Goal: Information Seeking & Learning: Learn about a topic

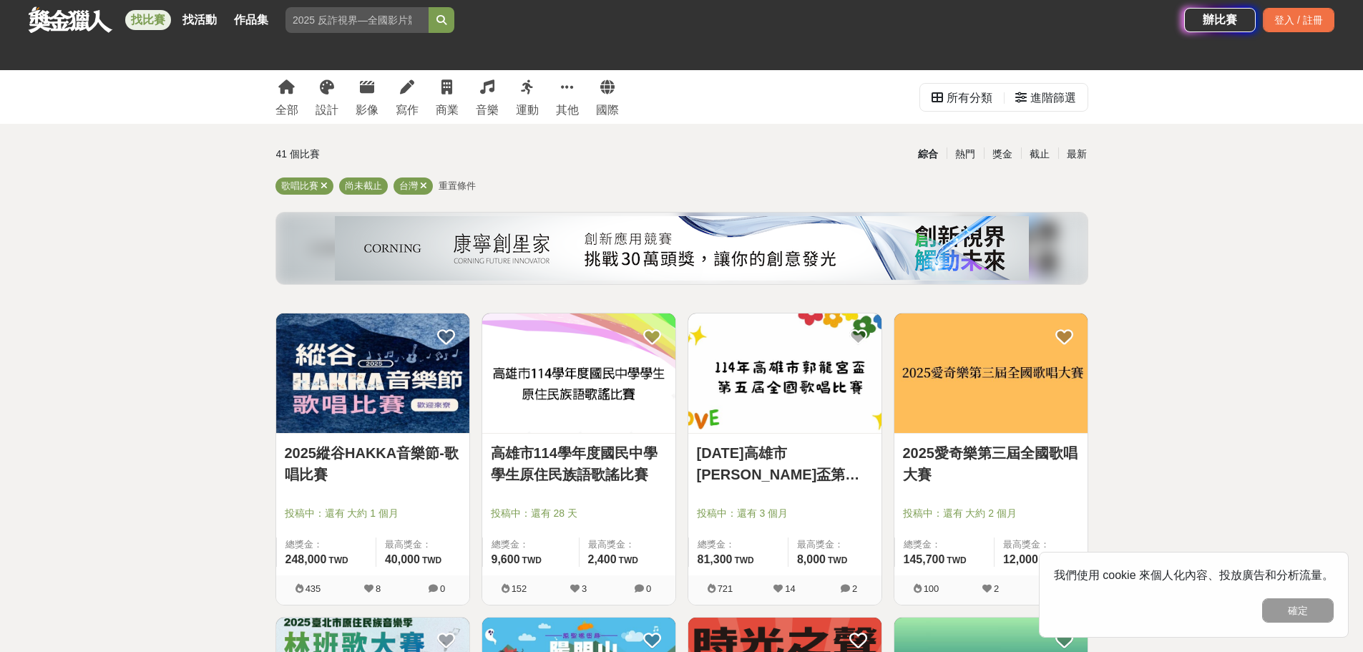
scroll to position [238, 0]
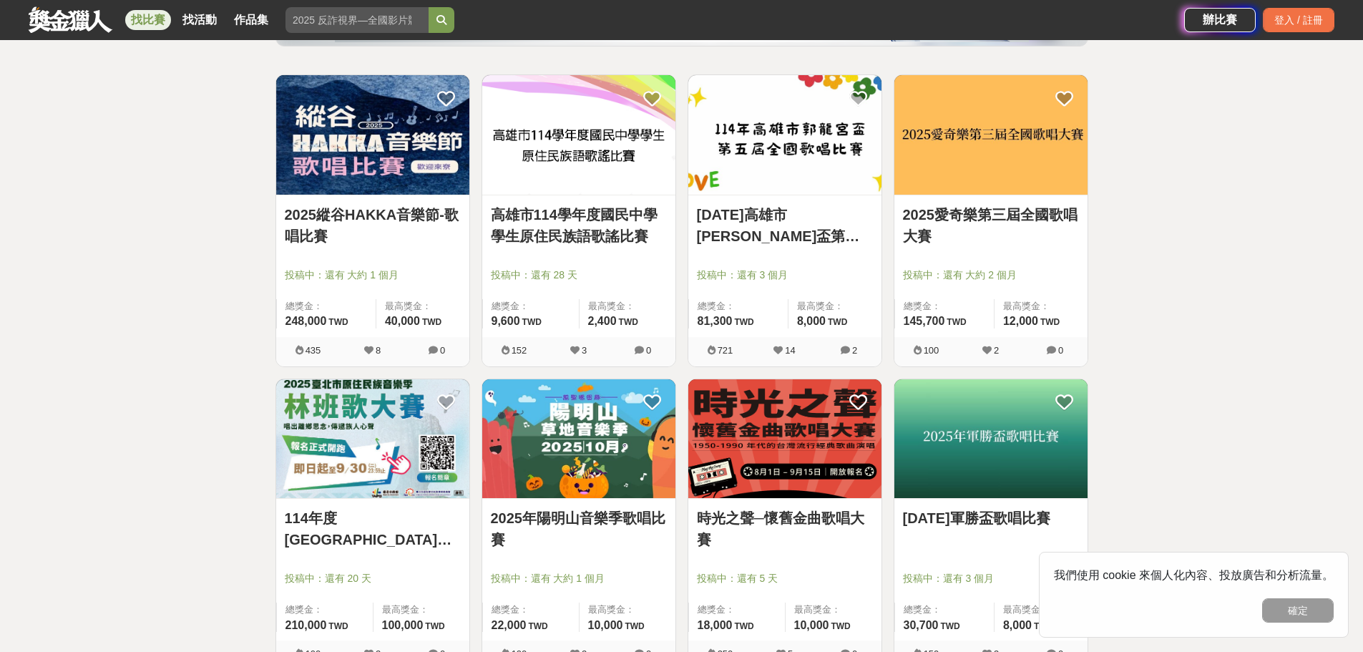
click at [407, 163] on img at bounding box center [372, 135] width 193 height 120
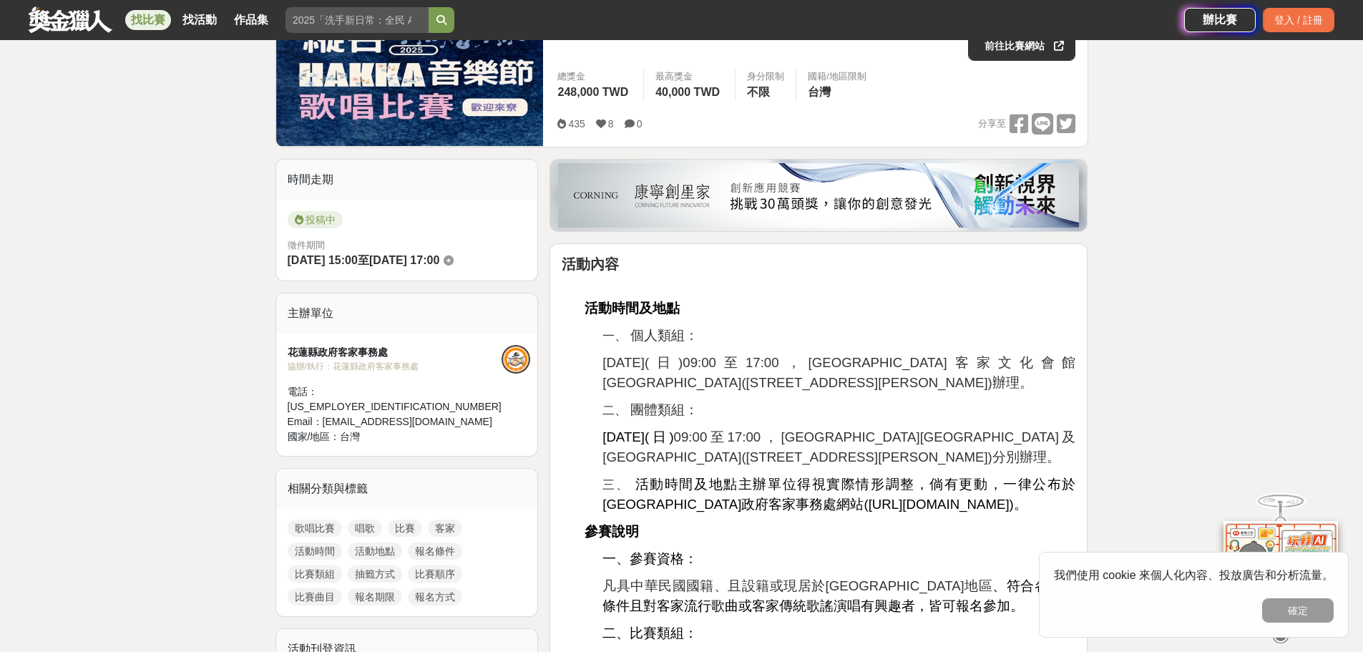
scroll to position [477, 0]
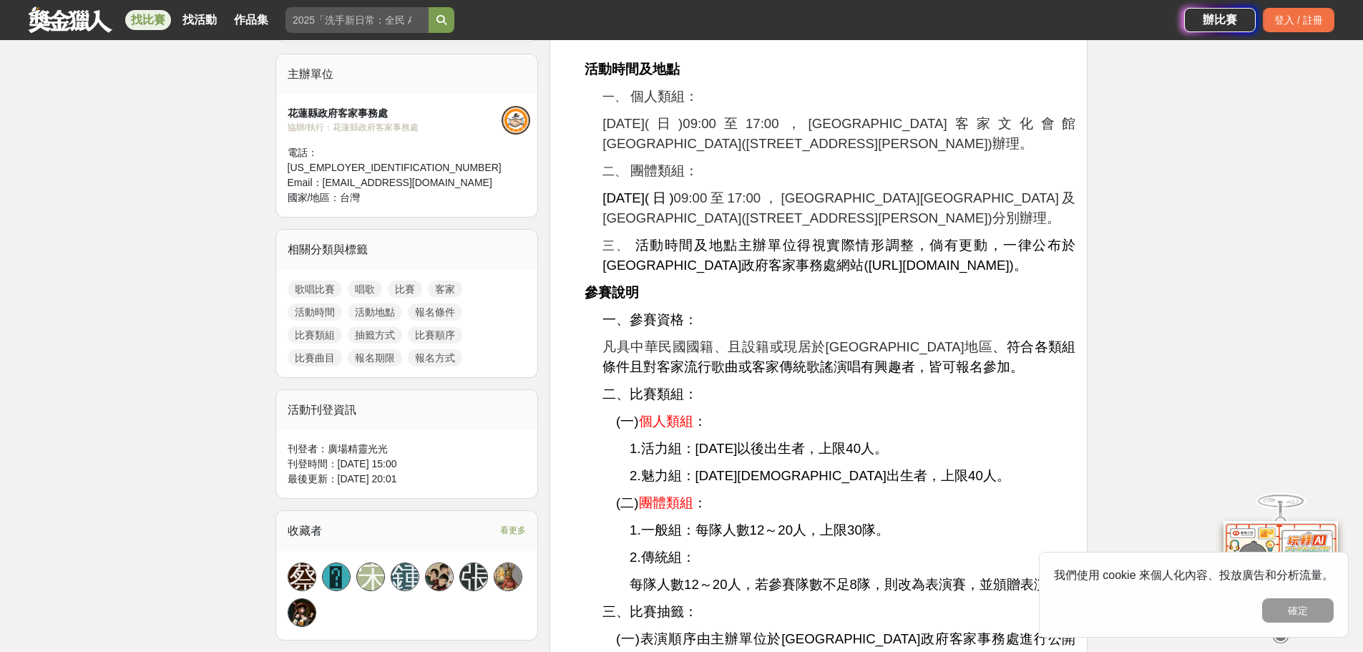
drag, startPoint x: 590, startPoint y: 321, endPoint x: 598, endPoint y: 303, distance: 19.5
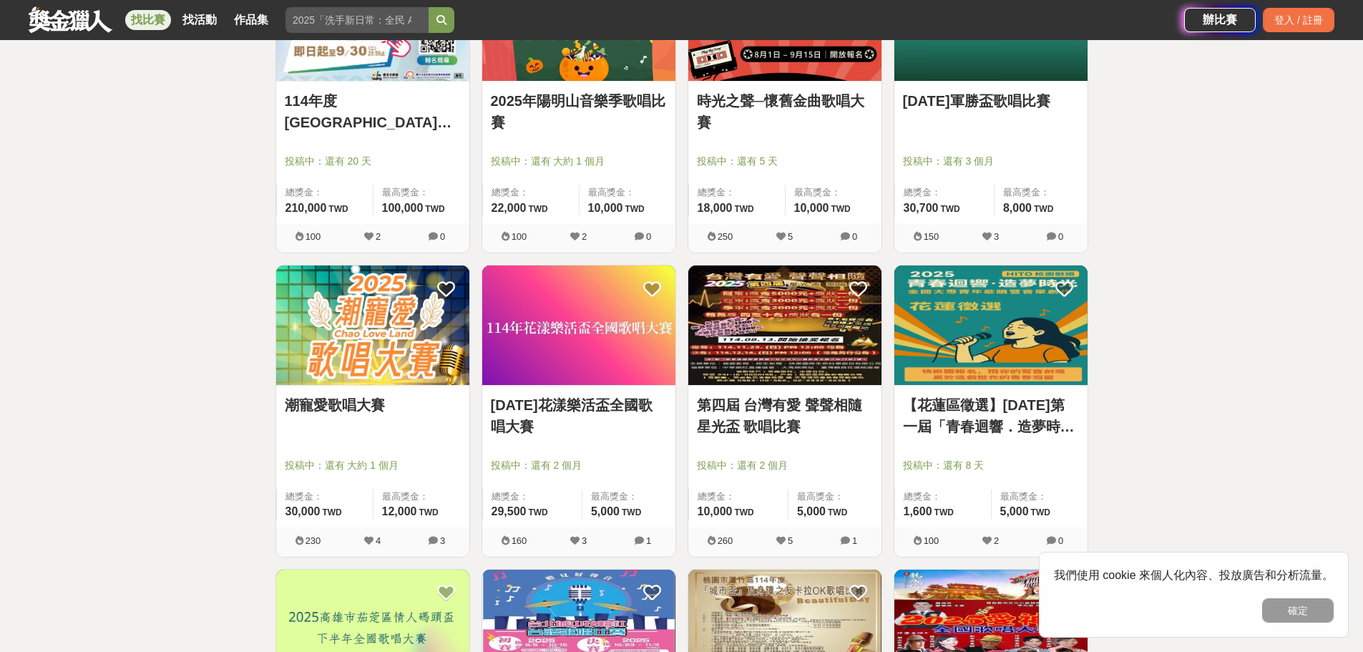
scroll to position [696, 0]
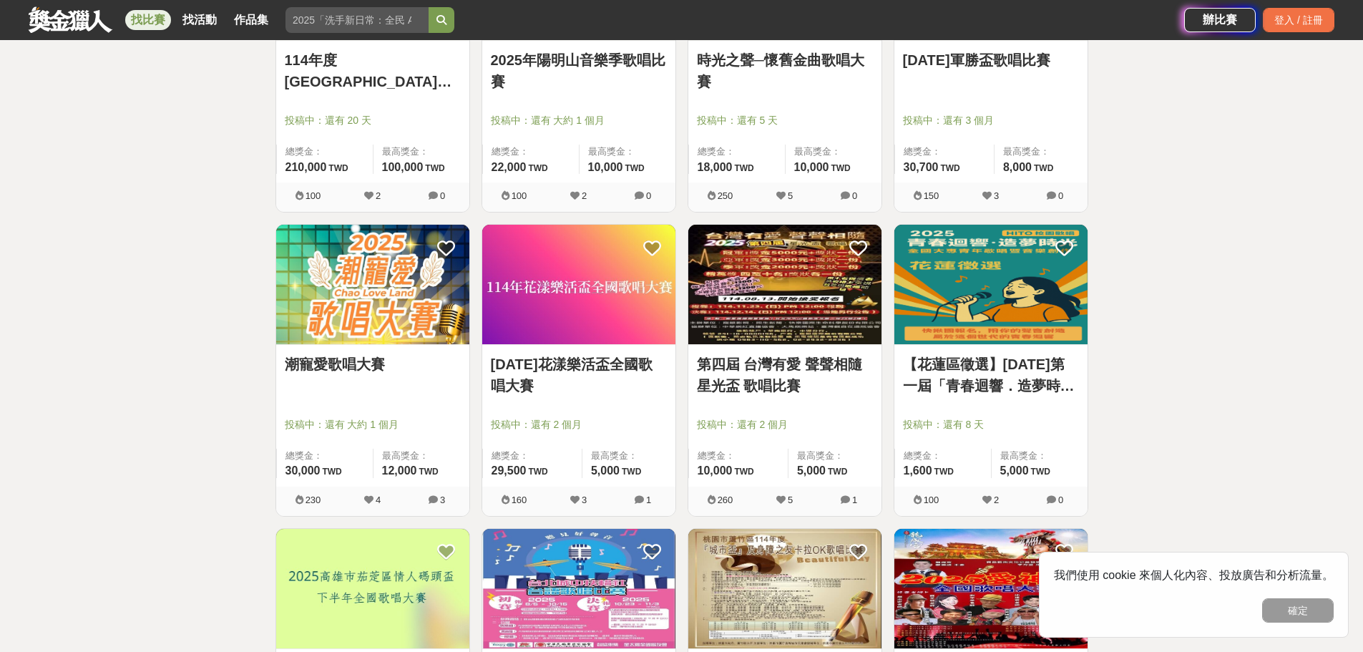
click at [362, 298] on img at bounding box center [372, 285] width 193 height 120
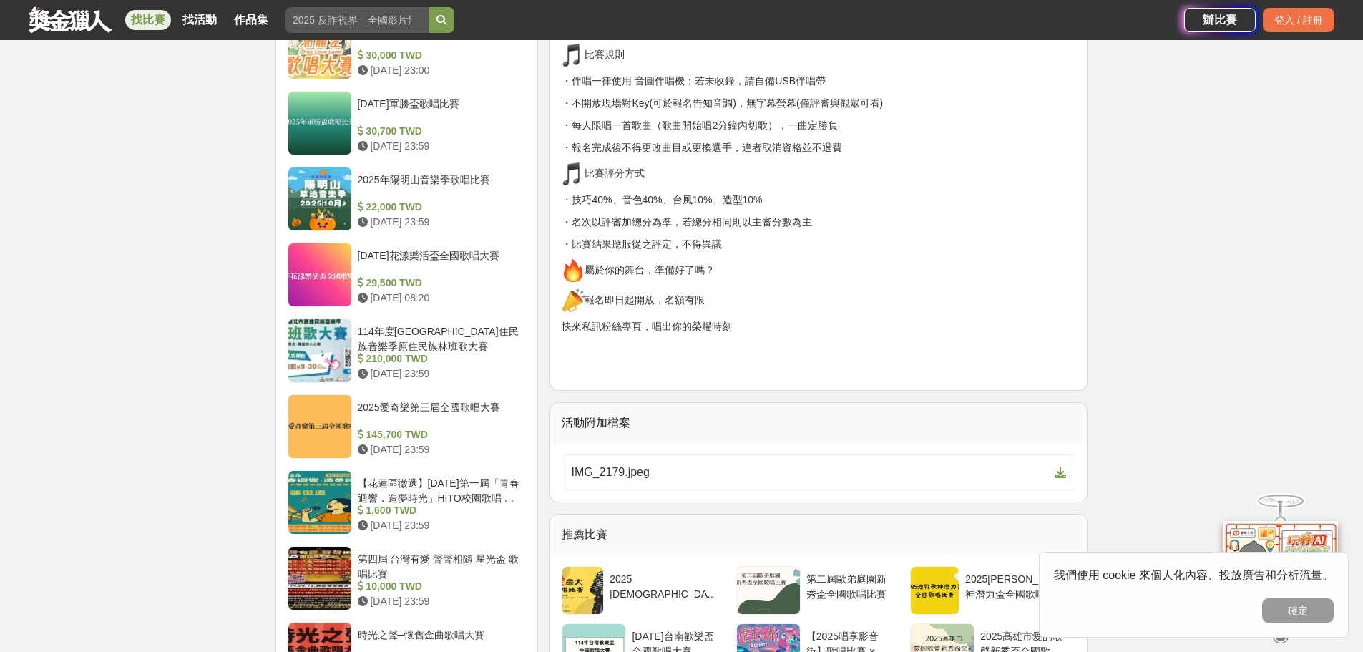
scroll to position [1431, 0]
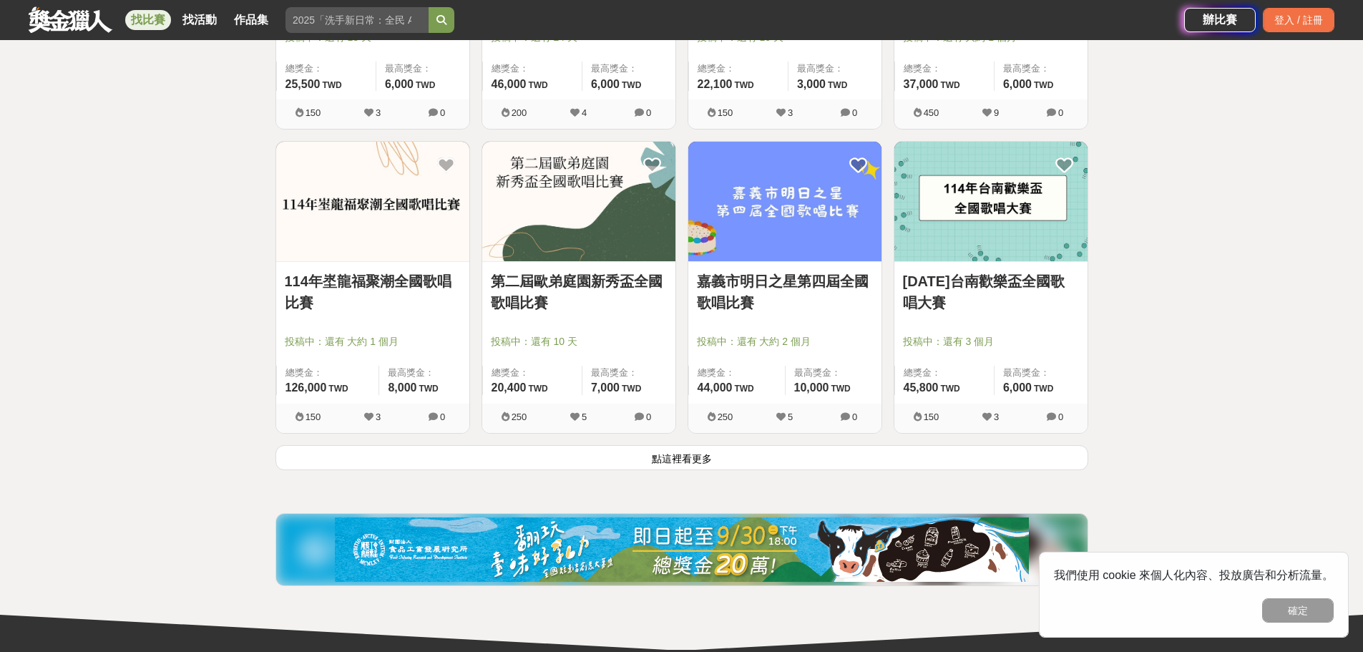
scroll to position [1650, 0]
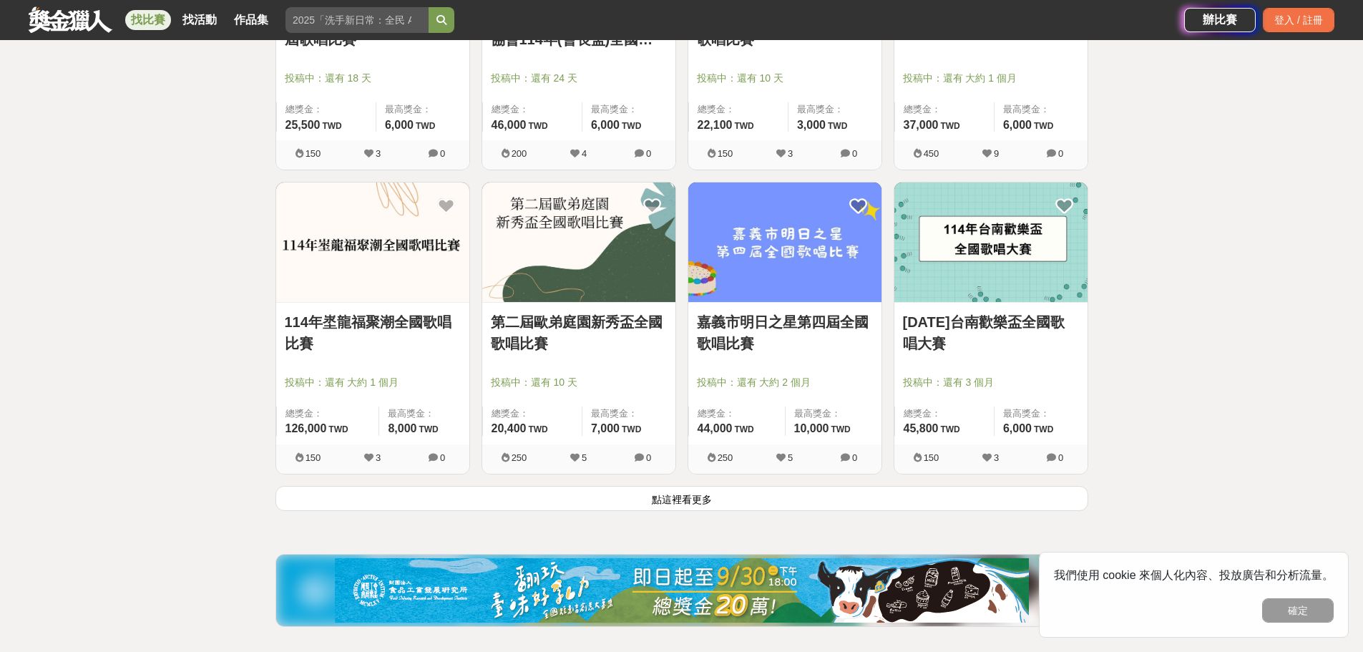
click at [962, 243] on img at bounding box center [991, 243] width 193 height 120
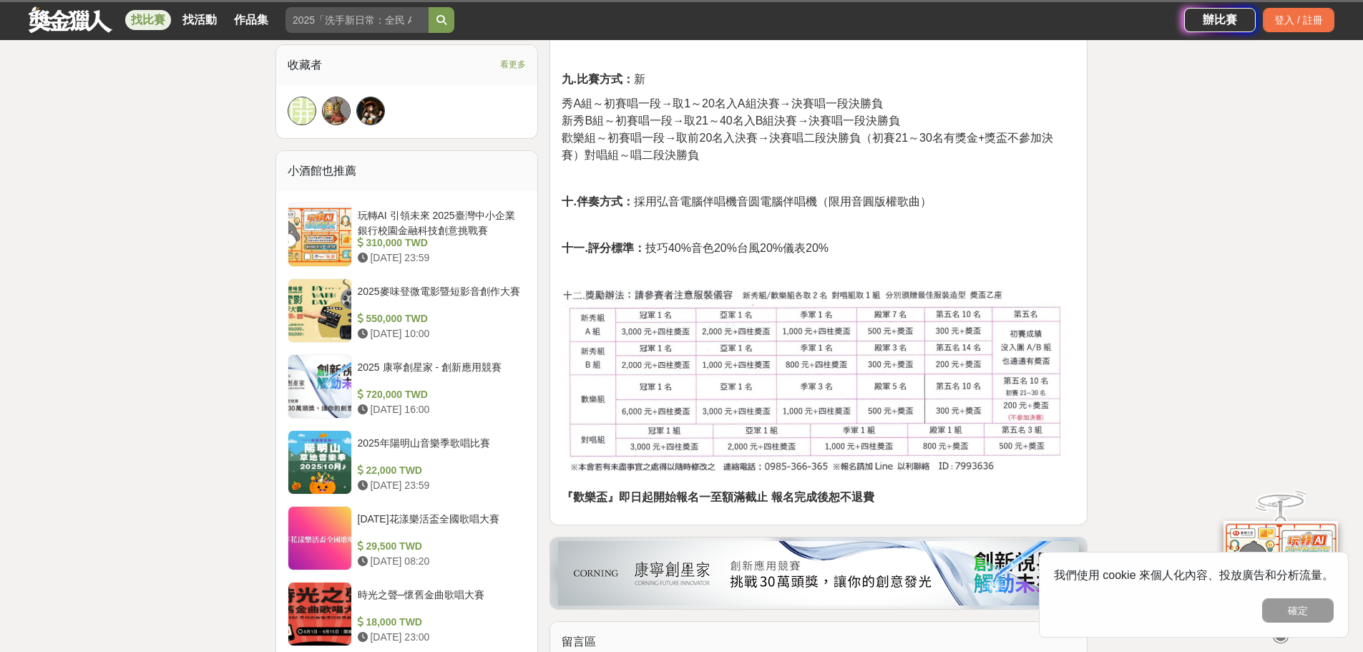
scroll to position [954, 0]
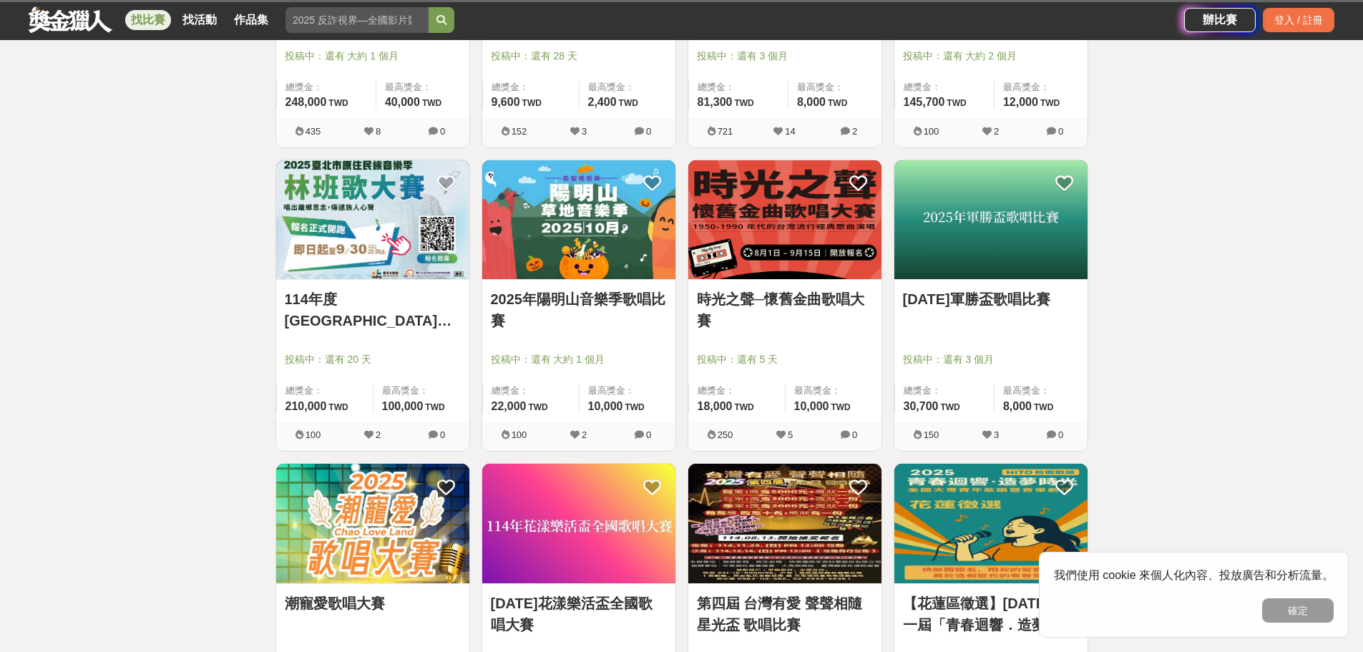
scroll to position [219, 0]
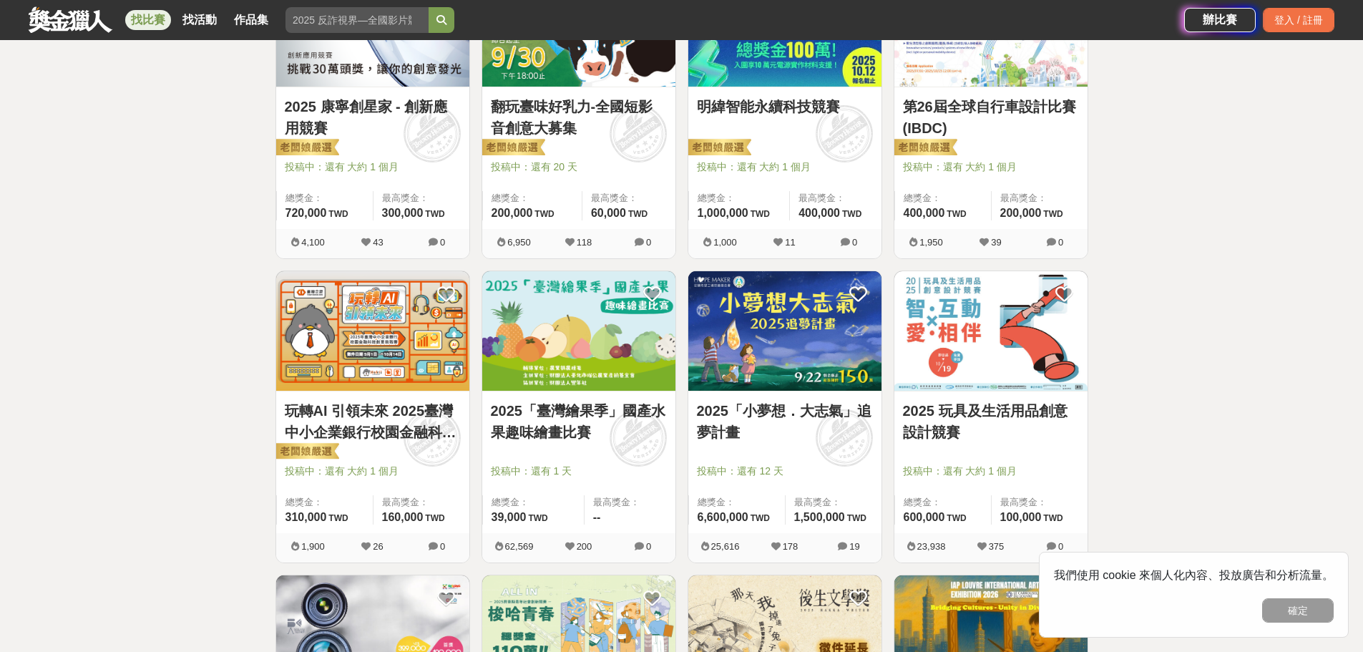
scroll to position [1193, 0]
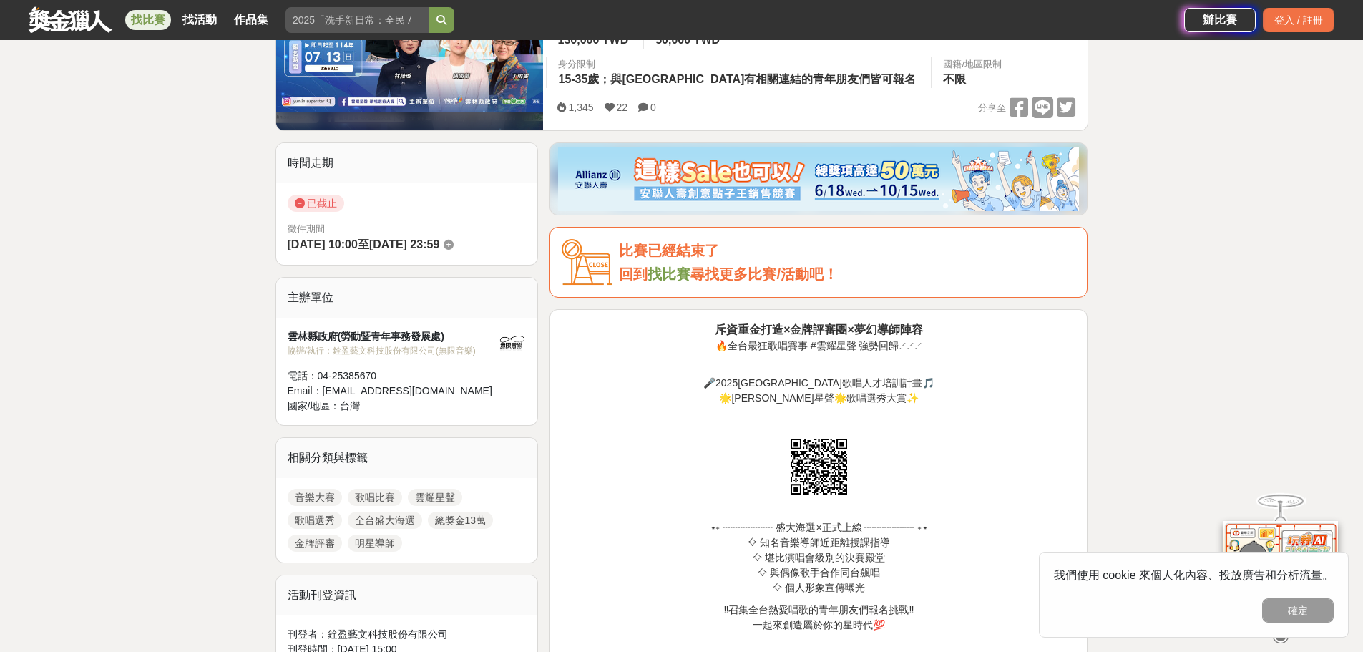
scroll to position [477, 0]
